Goal: Navigation & Orientation: Find specific page/section

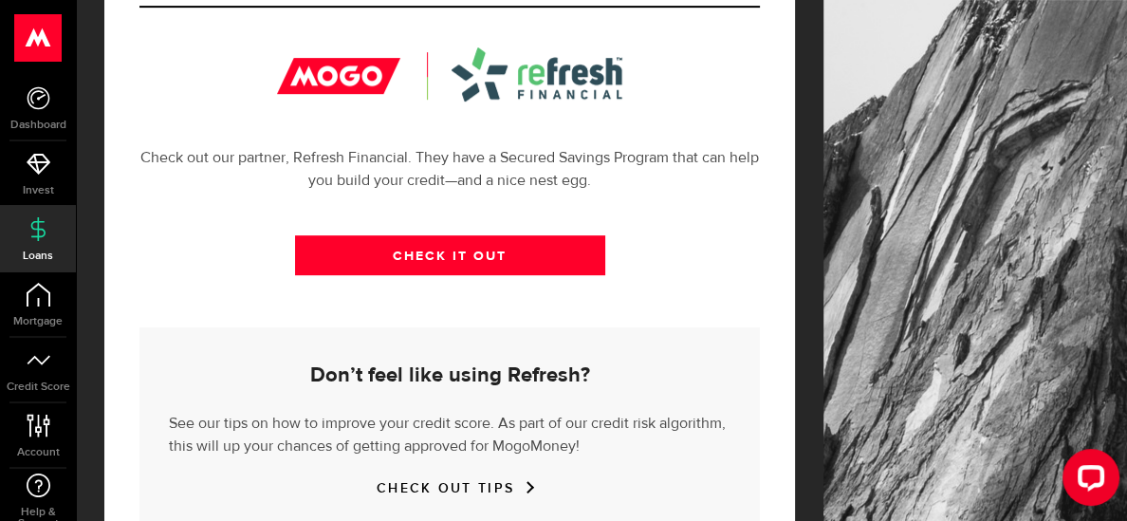
scroll to position [745, 0]
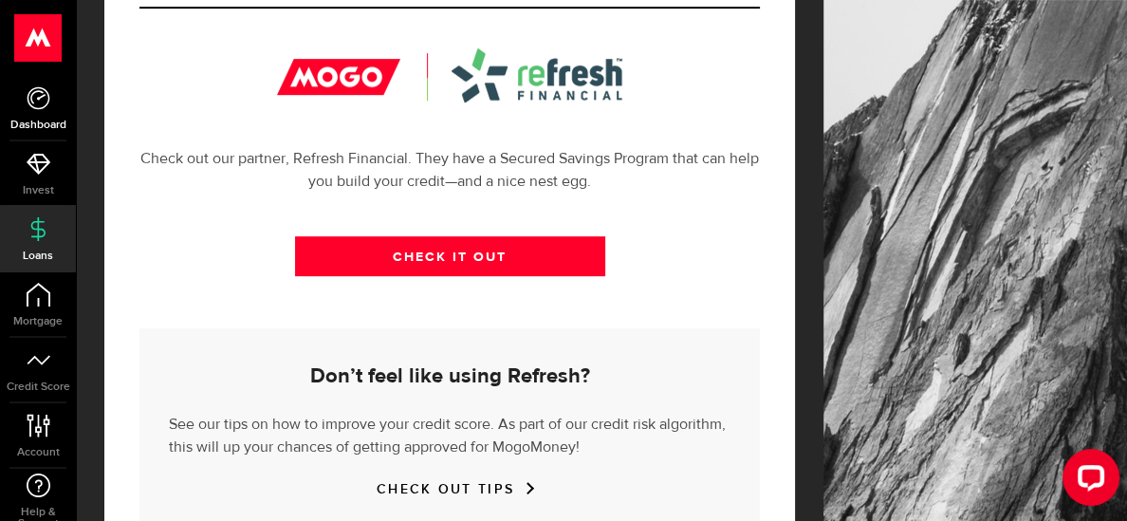
click at [44, 104] on icon at bounding box center [39, 98] width 24 height 24
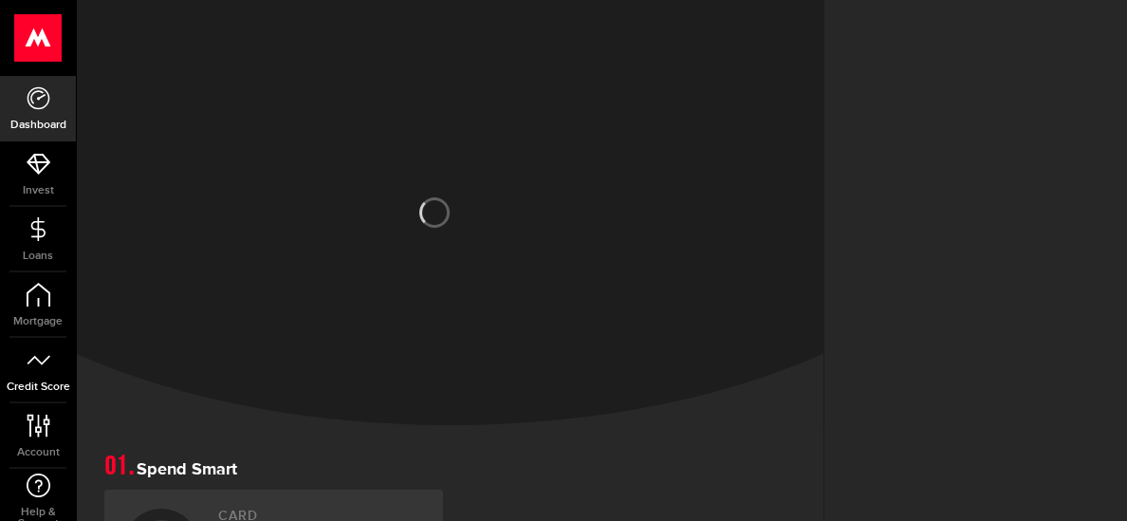
click at [44, 367] on icon at bounding box center [39, 360] width 24 height 24
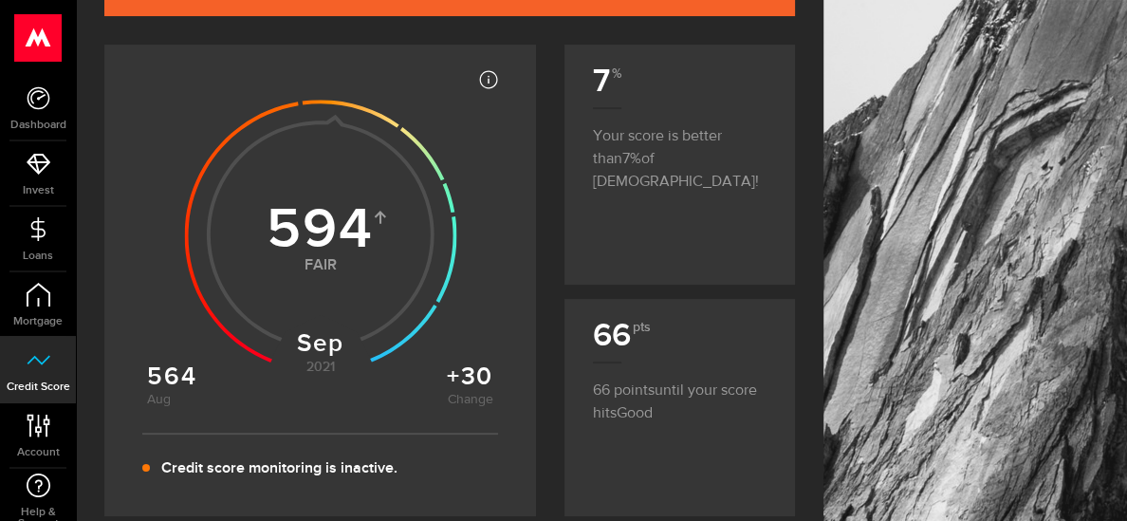
scroll to position [261, 0]
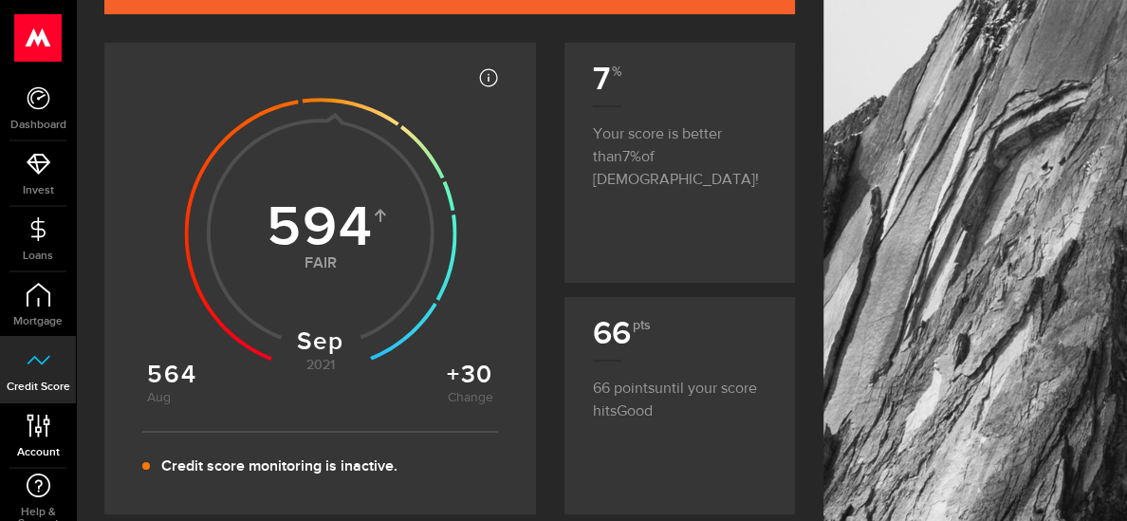
click at [50, 426] on link "Account Compte" at bounding box center [38, 435] width 76 height 65
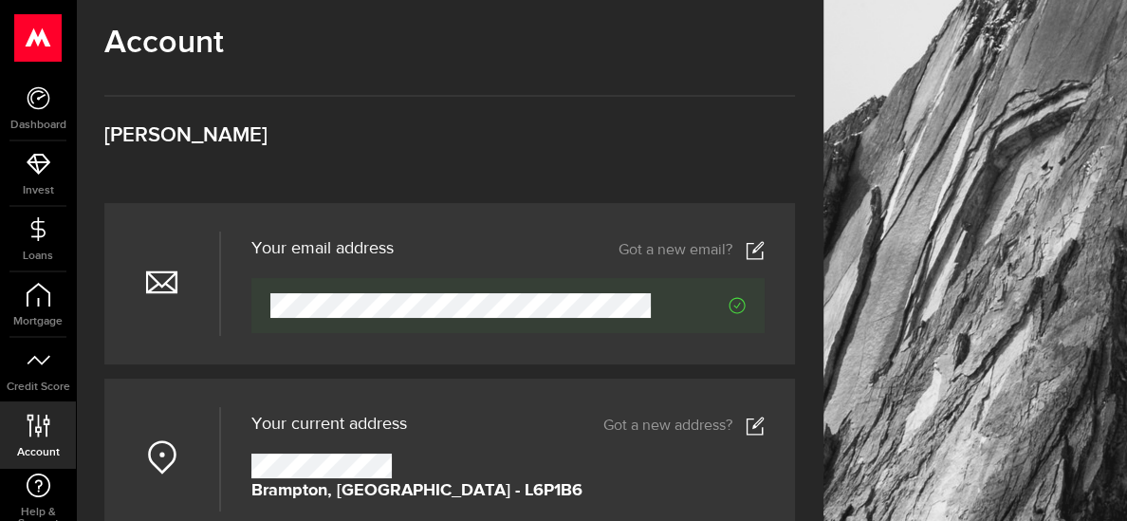
scroll to position [463, 0]
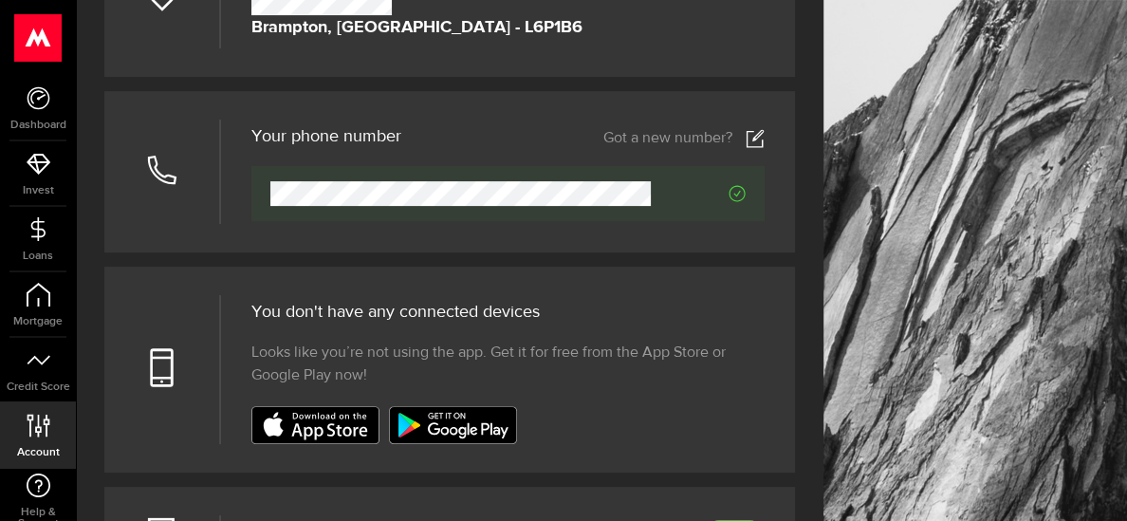
click at [750, 136] on icon at bounding box center [755, 138] width 19 height 19
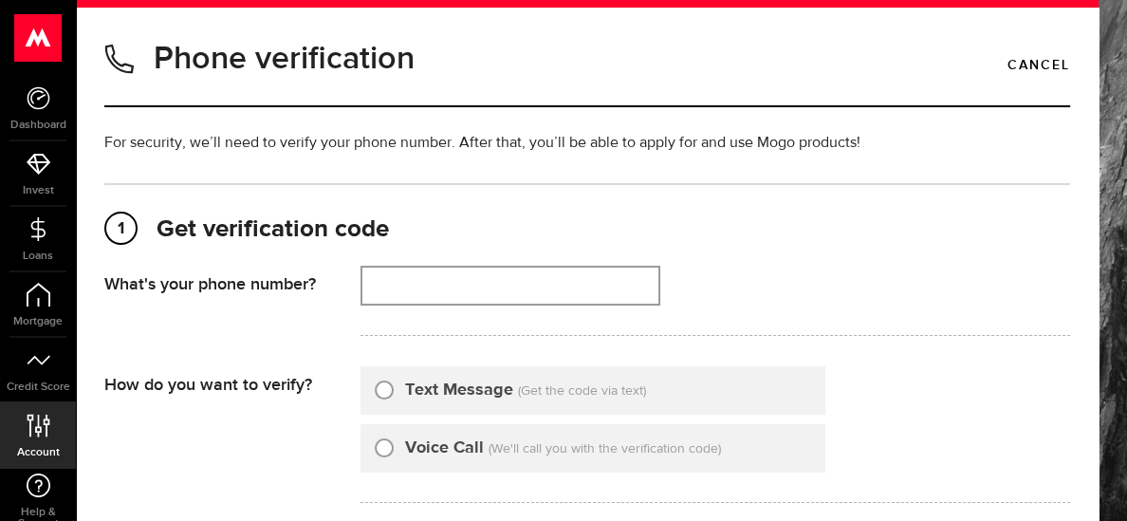
type input "6478677427"
click at [1020, 61] on link "Cancel" at bounding box center [1039, 65] width 63 height 32
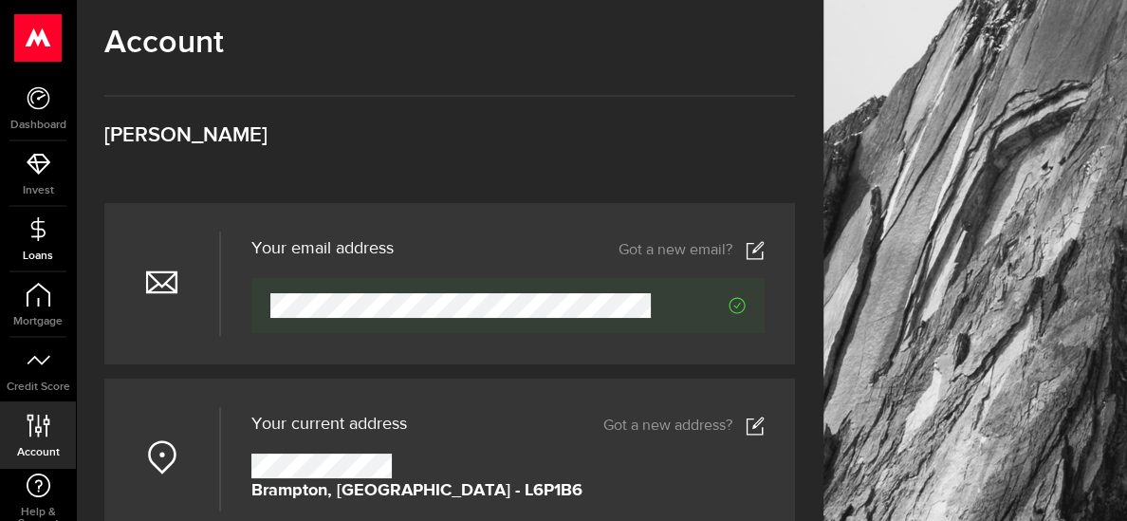
click at [34, 232] on icon at bounding box center [39, 229] width 24 height 24
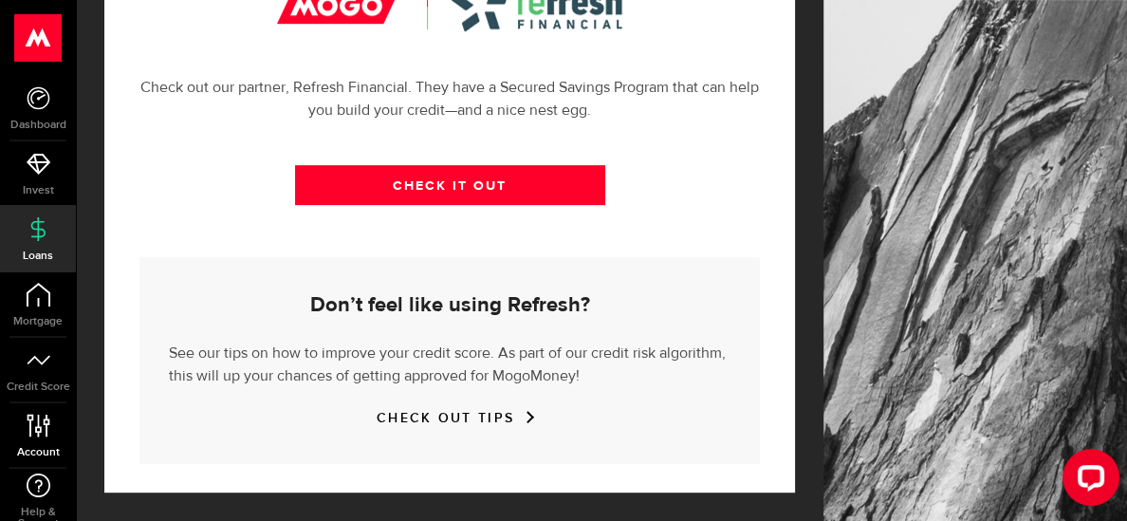
scroll to position [79, 0]
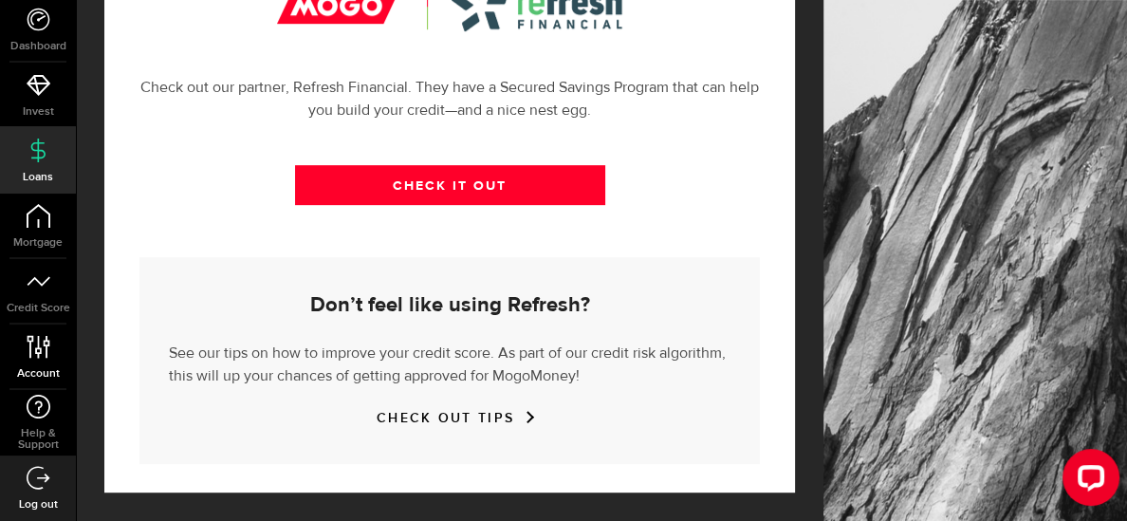
click at [42, 355] on icon at bounding box center [39, 347] width 26 height 24
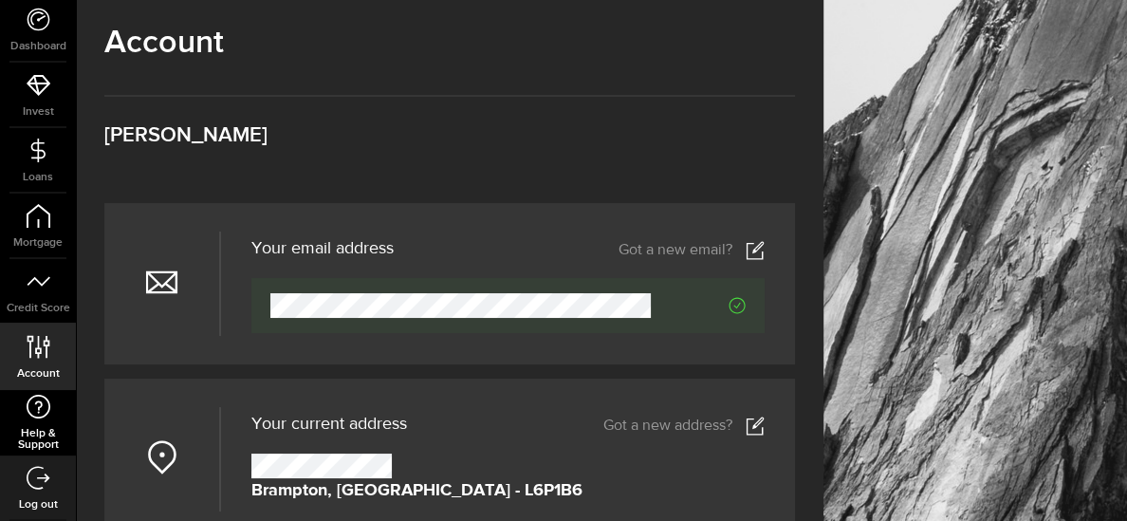
click at [57, 441] on span "Help & Support" at bounding box center [38, 439] width 76 height 23
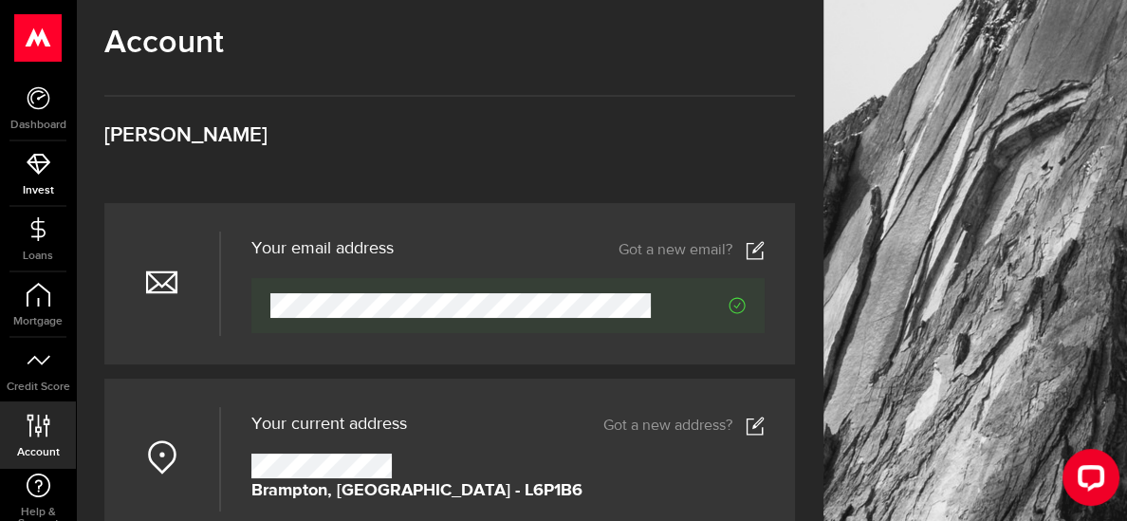
click at [35, 185] on span "Invest" at bounding box center [38, 190] width 76 height 11
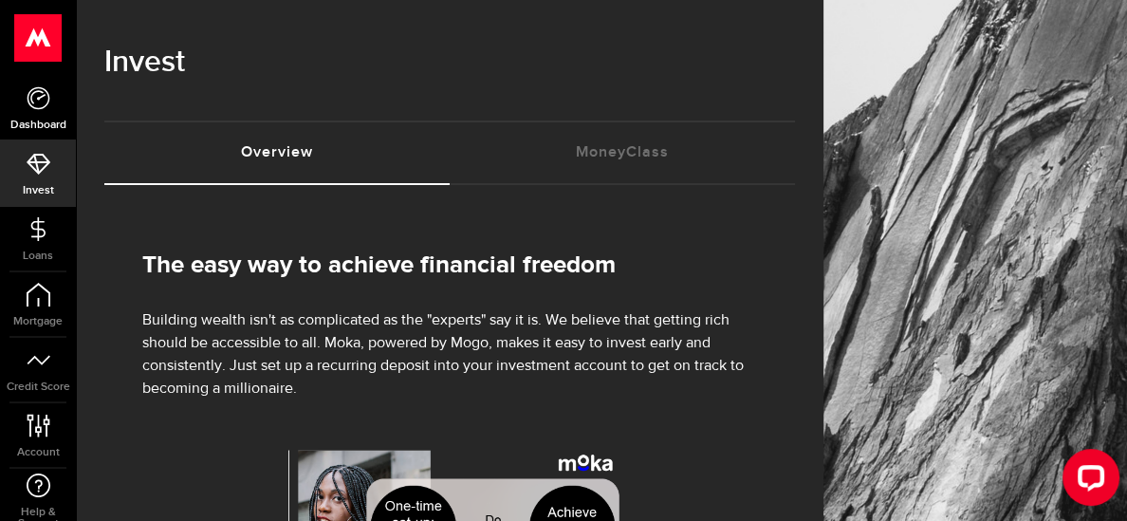
click at [38, 104] on icon at bounding box center [39, 98] width 24 height 24
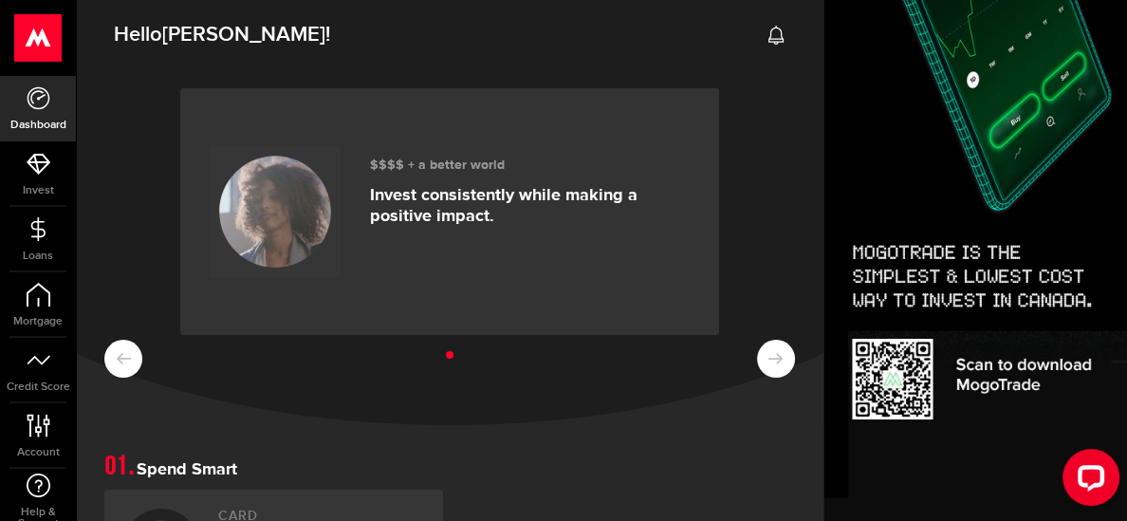
click at [38, 42] on use at bounding box center [38, 37] width 46 height 47
click at [42, 36] on use at bounding box center [38, 37] width 46 height 47
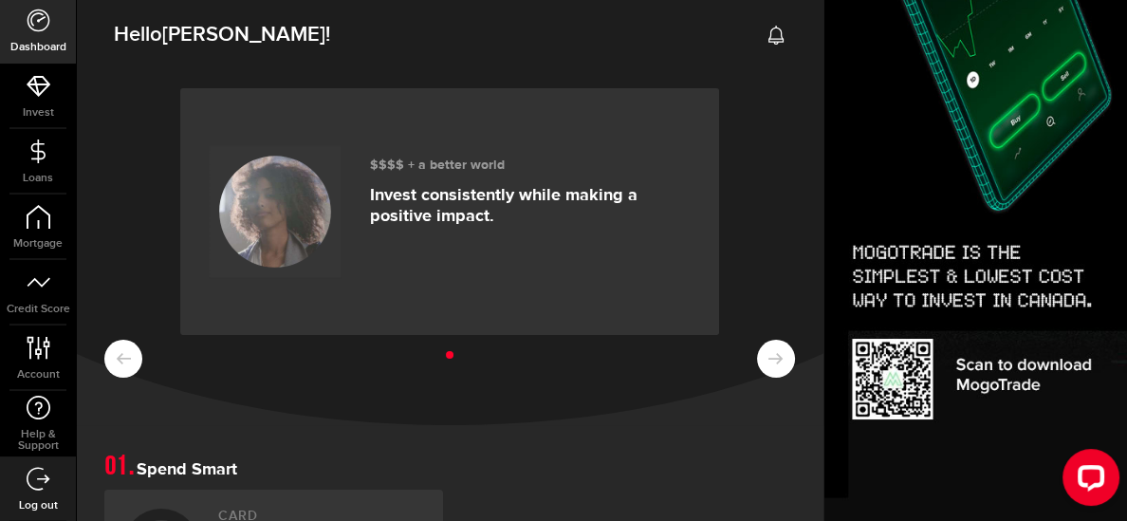
scroll to position [79, 0]
click at [38, 480] on icon at bounding box center [39, 478] width 24 height 24
